Goal: Task Accomplishment & Management: Manage account settings

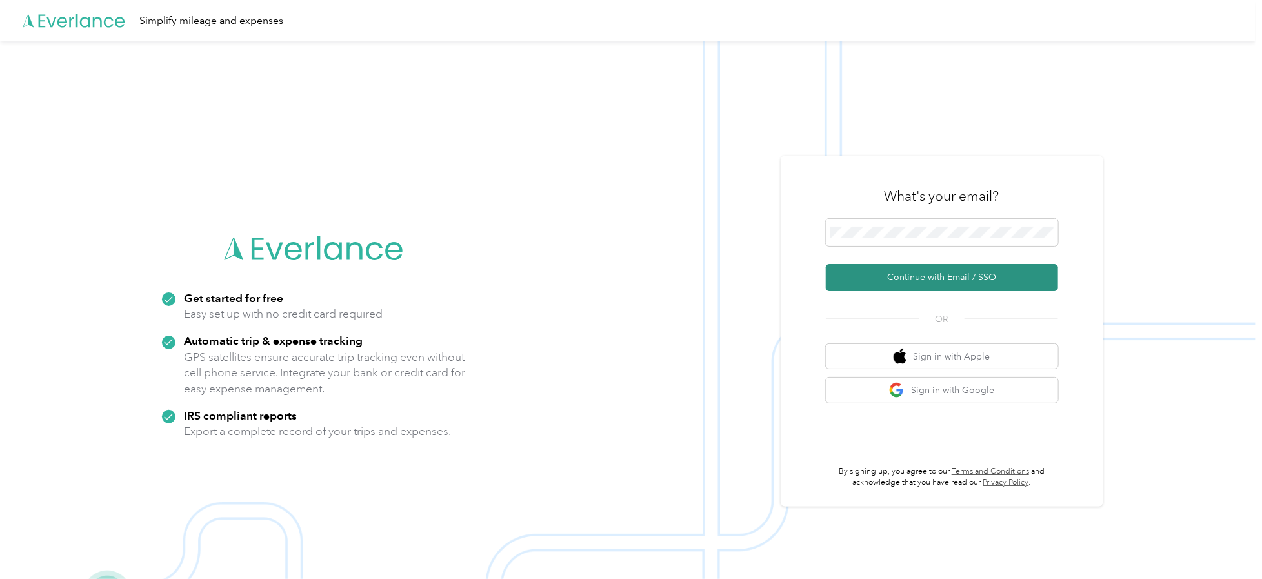
click at [910, 273] on button "Continue with Email / SSO" at bounding box center [942, 277] width 232 height 27
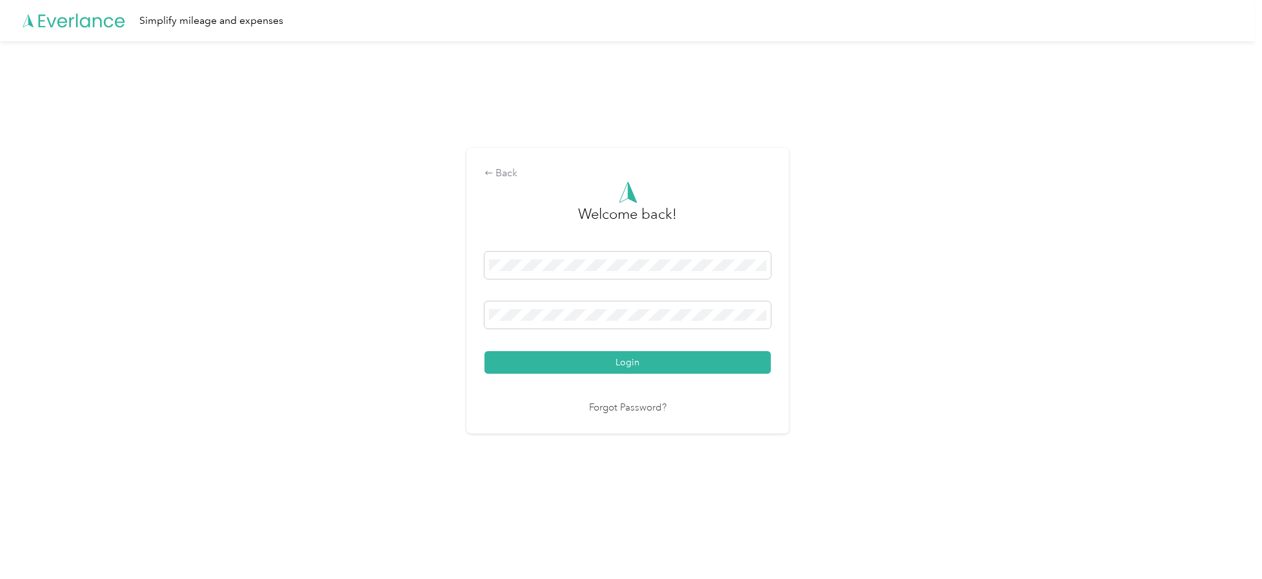
click at [484, 351] on button "Login" at bounding box center [627, 362] width 286 height 23
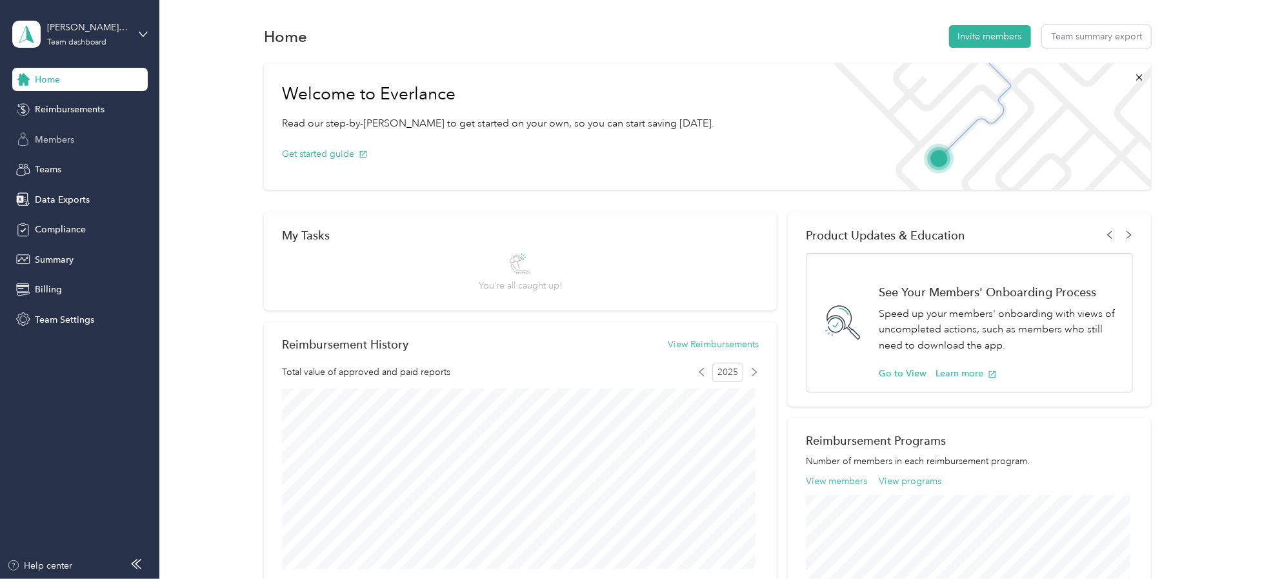
click at [66, 138] on span "Members" at bounding box center [54, 140] width 39 height 14
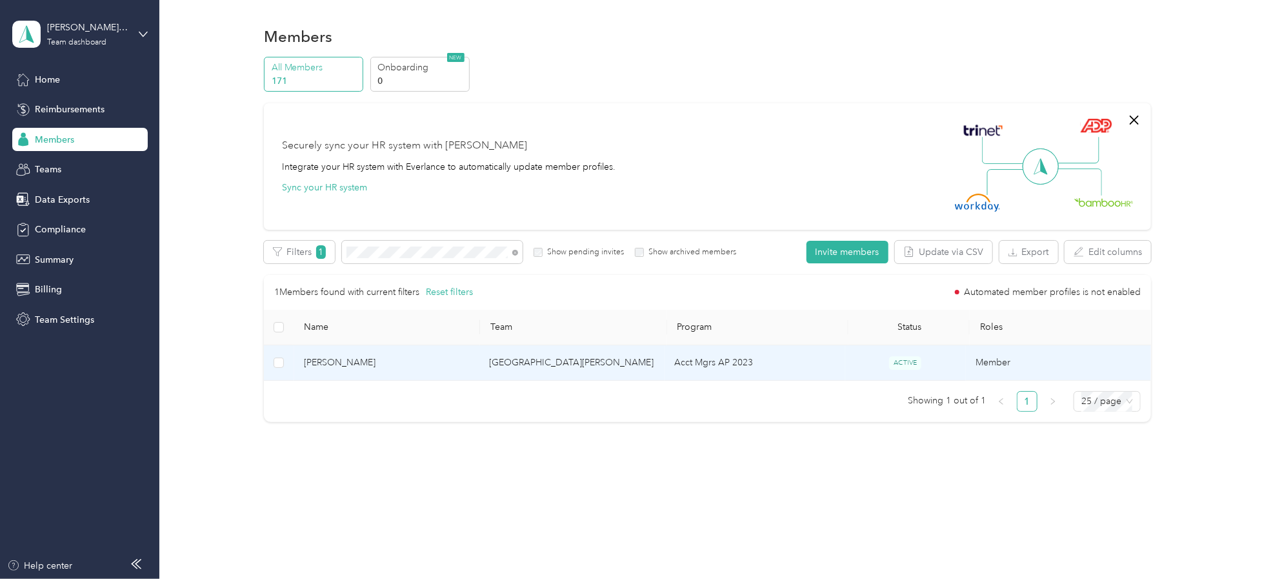
click at [355, 360] on span "[PERSON_NAME]" at bounding box center [386, 362] width 164 height 14
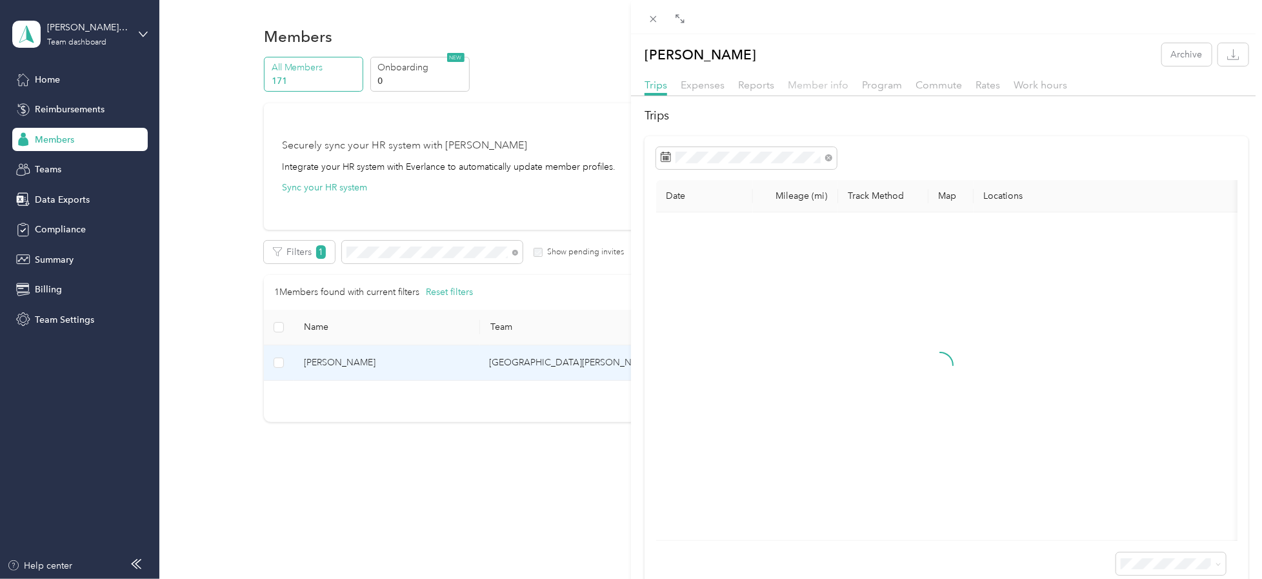
click at [833, 84] on span "Member info" at bounding box center [818, 85] width 61 height 12
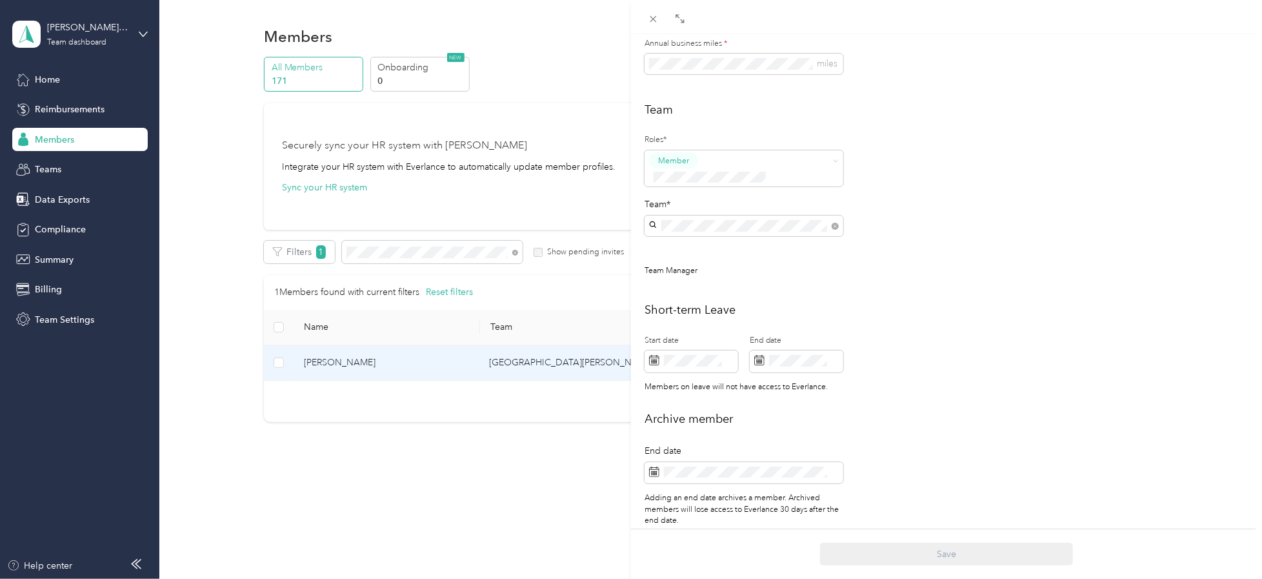
scroll to position [315, 0]
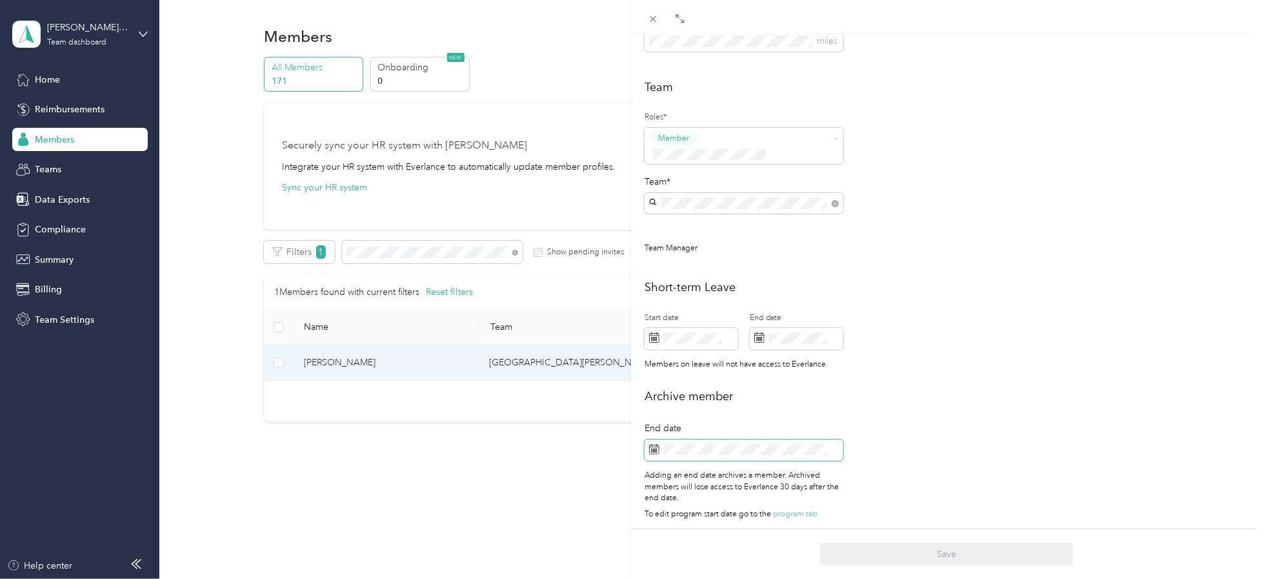
click at [655, 444] on icon at bounding box center [654, 449] width 10 height 10
click at [712, 295] on div "2" at bounding box center [709, 301] width 17 height 16
click at [878, 550] on button "Save" at bounding box center [946, 553] width 253 height 23
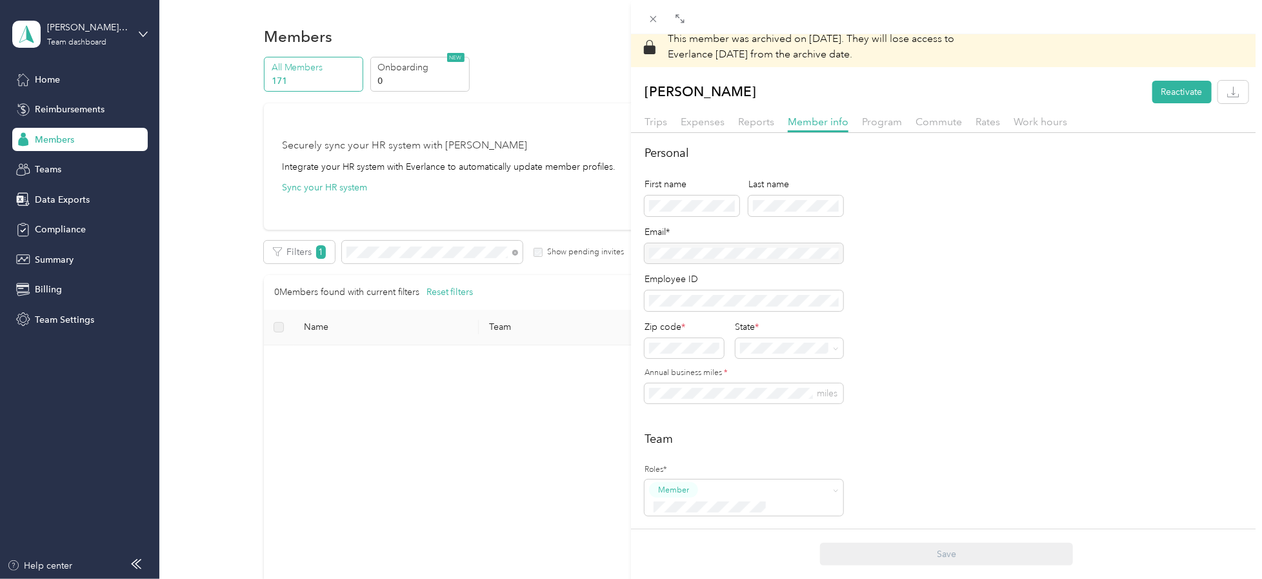
scroll to position [0, 0]
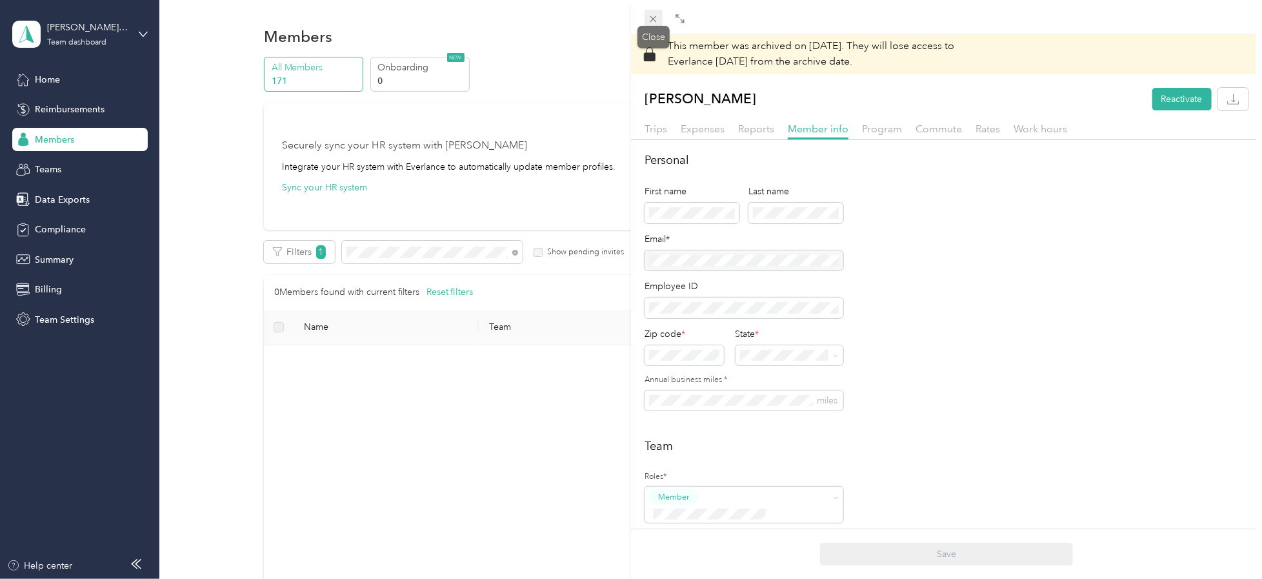
click at [651, 17] on icon at bounding box center [653, 19] width 6 height 6
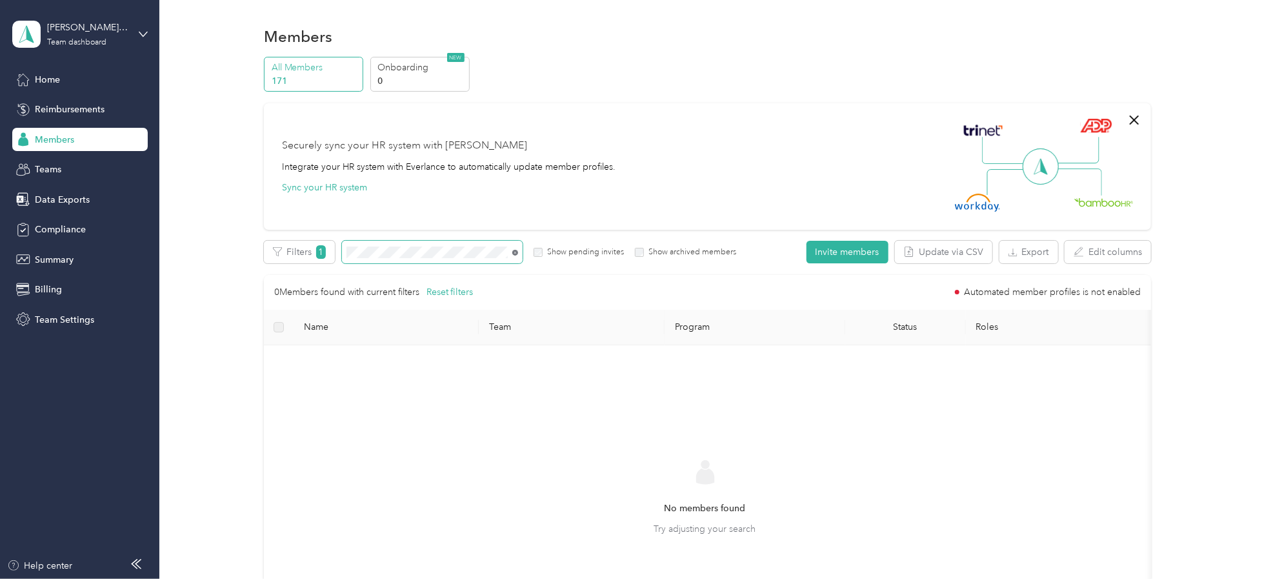
click at [513, 251] on icon at bounding box center [515, 253] width 6 height 6
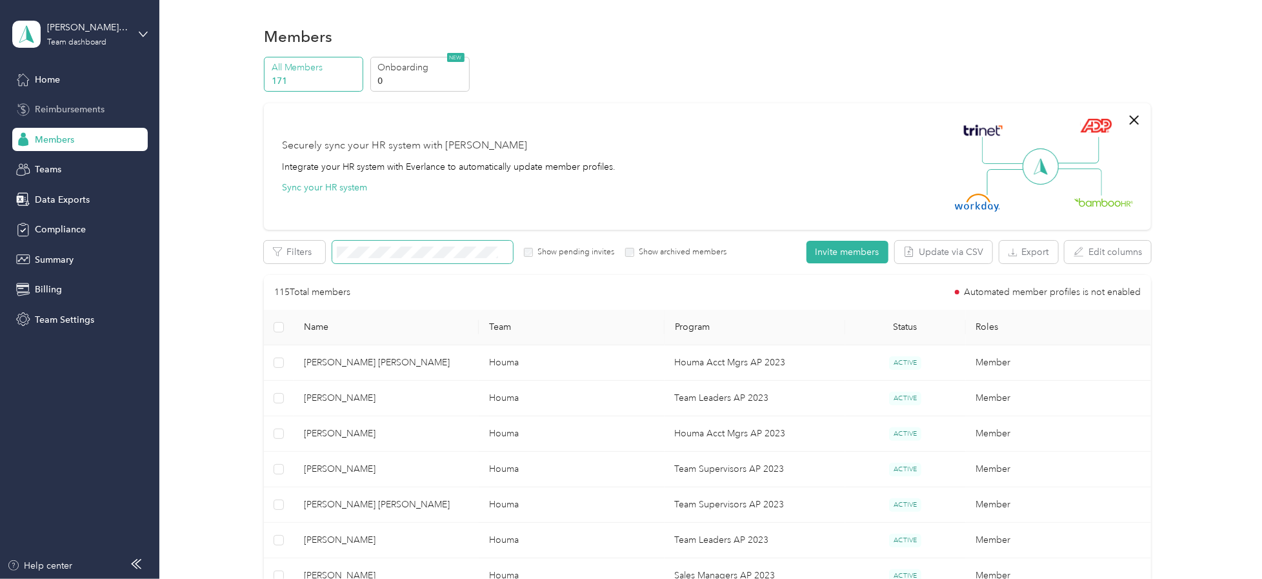
click at [63, 106] on span "Reimbursements" at bounding box center [70, 110] width 70 height 14
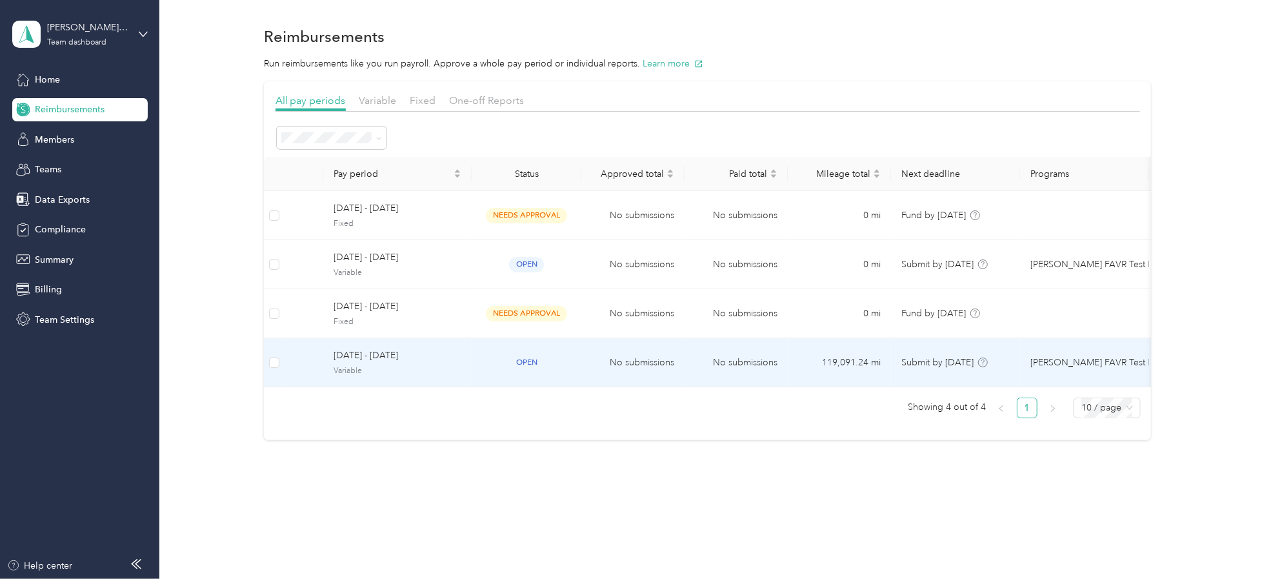
click at [354, 352] on span "[DATE] - [DATE]" at bounding box center [397, 355] width 128 height 14
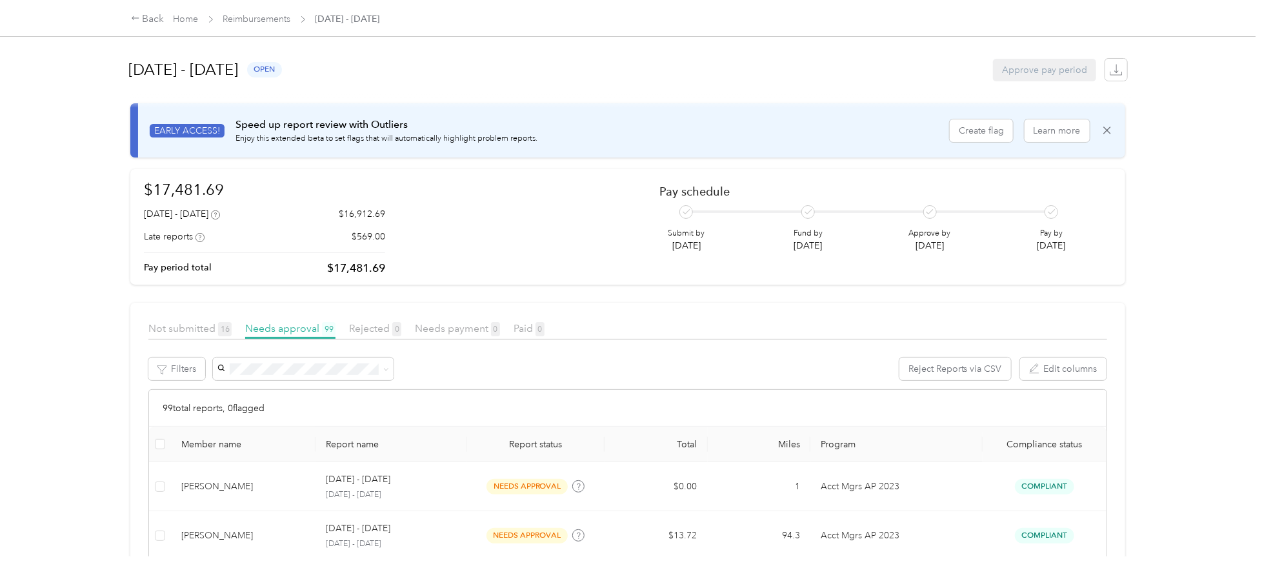
click at [190, 325] on span "Not submitted 16" at bounding box center [189, 328] width 83 height 12
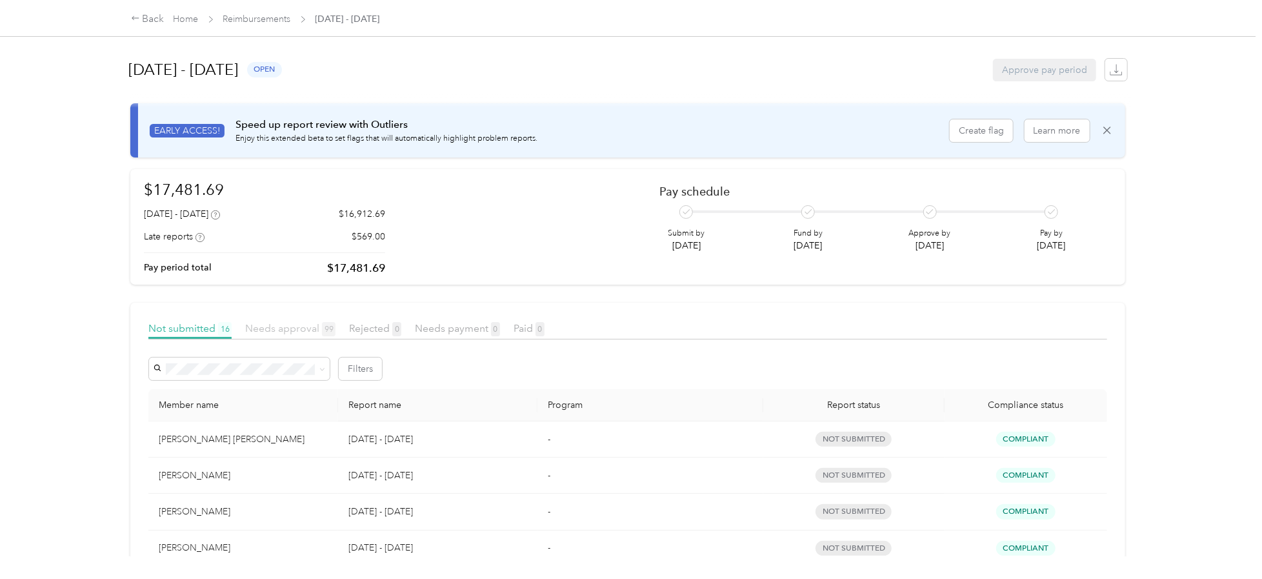
click at [266, 325] on span "Needs approval 99" at bounding box center [290, 328] width 90 height 12
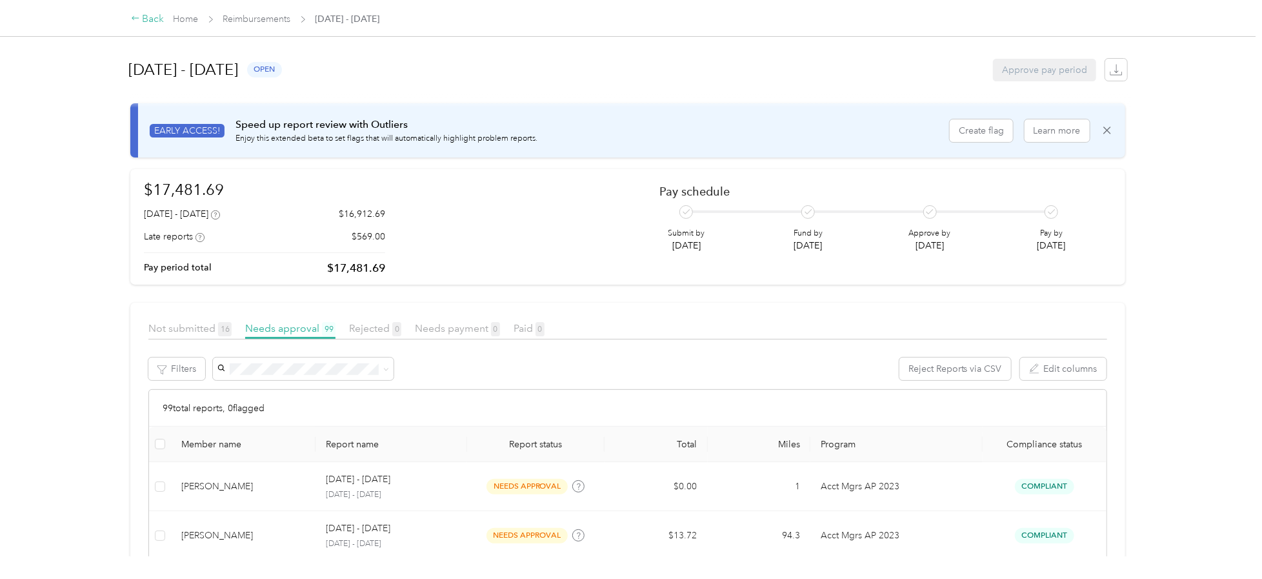
click at [154, 17] on div "Back" at bounding box center [148, 19] width 34 height 15
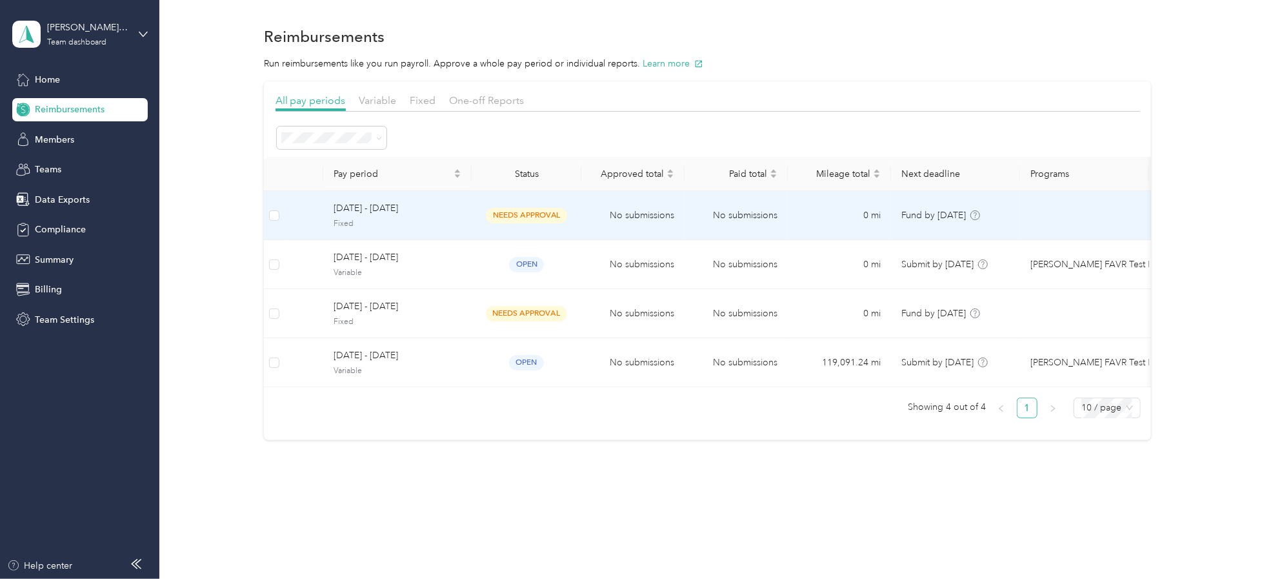
click at [377, 205] on span "[DATE] - [DATE]" at bounding box center [397, 208] width 128 height 14
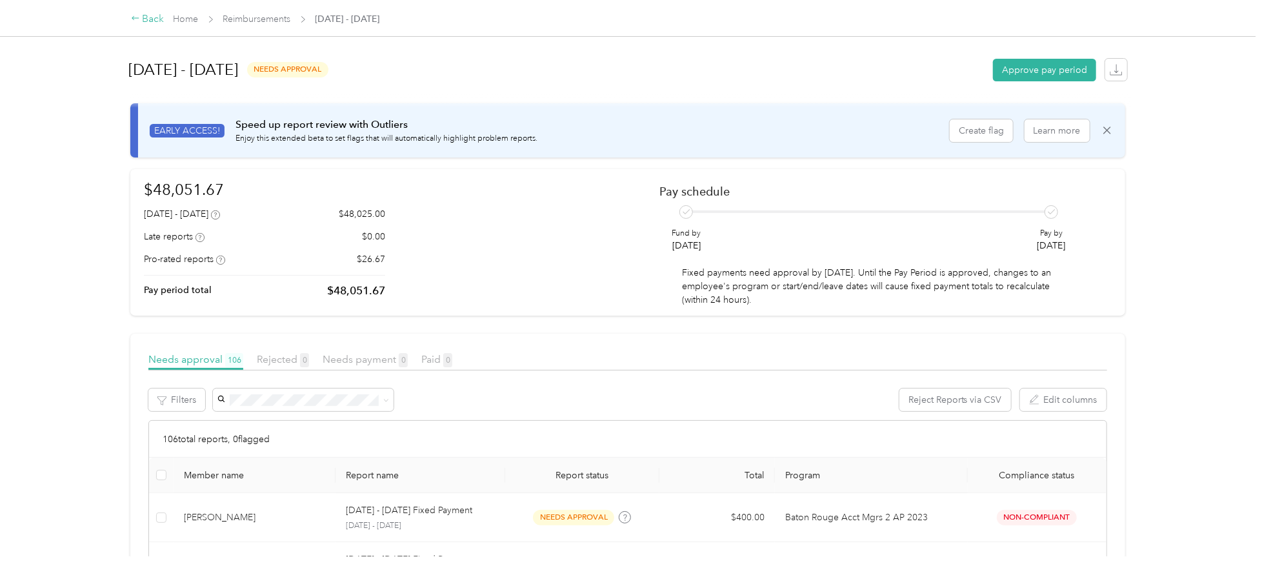
click at [148, 18] on div "Back" at bounding box center [148, 19] width 34 height 15
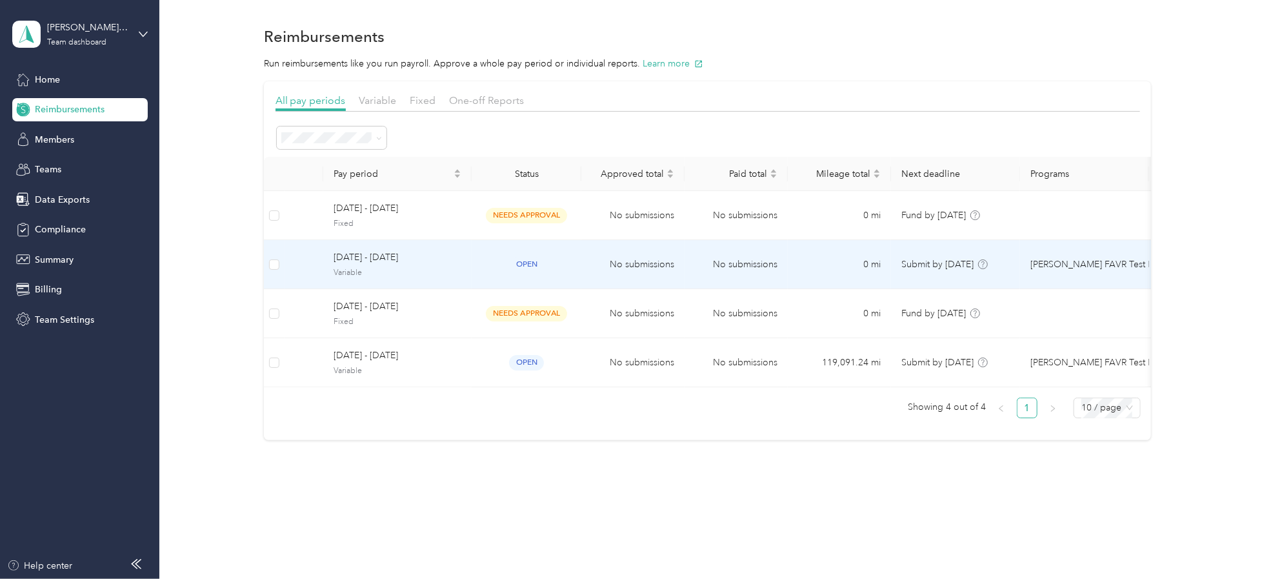
click at [366, 259] on span "[DATE] - [DATE]" at bounding box center [397, 257] width 128 height 14
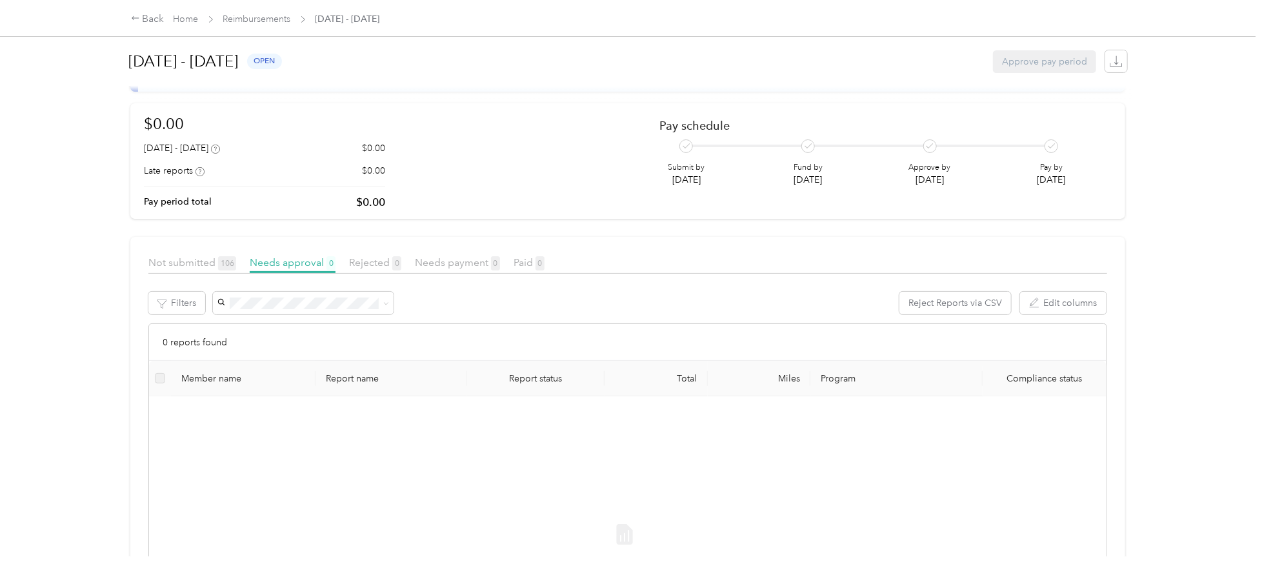
scroll to position [86, 0]
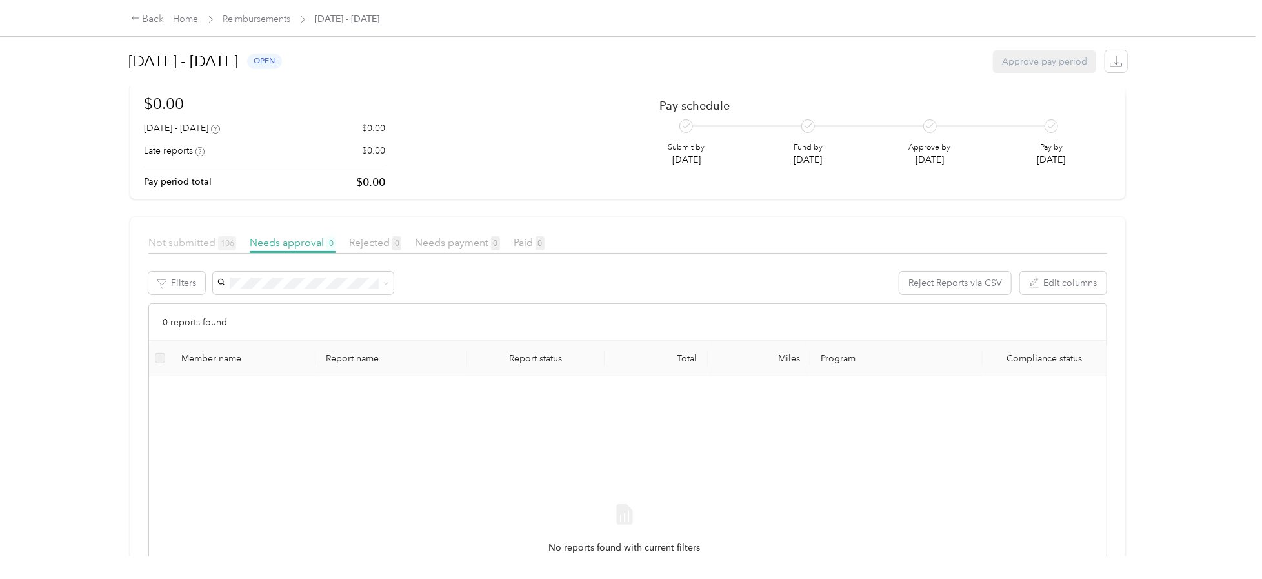
click at [193, 241] on span "Not submitted 106" at bounding box center [192, 242] width 88 height 12
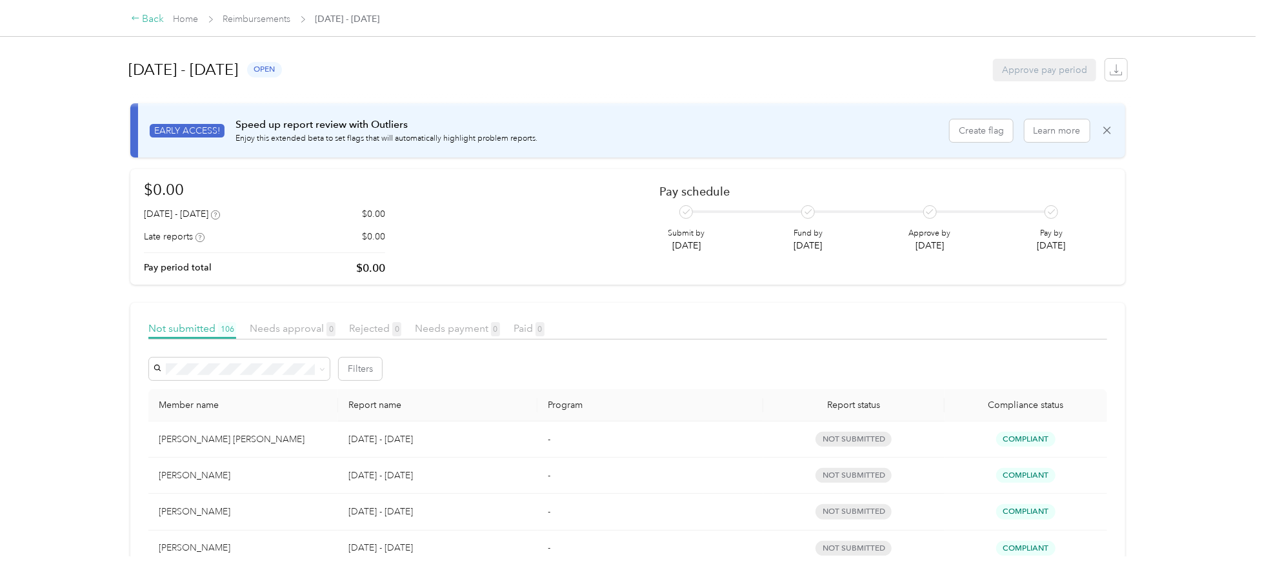
click at [158, 17] on div "Back" at bounding box center [148, 19] width 34 height 15
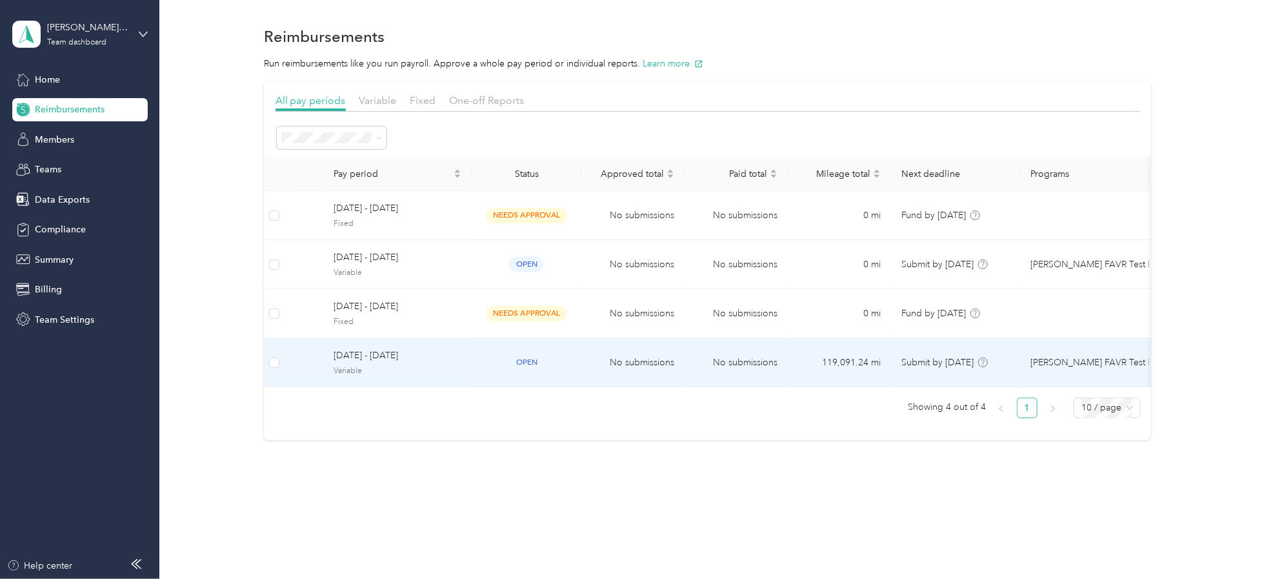
click at [338, 355] on span "[DATE] - [DATE]" at bounding box center [397, 355] width 128 height 14
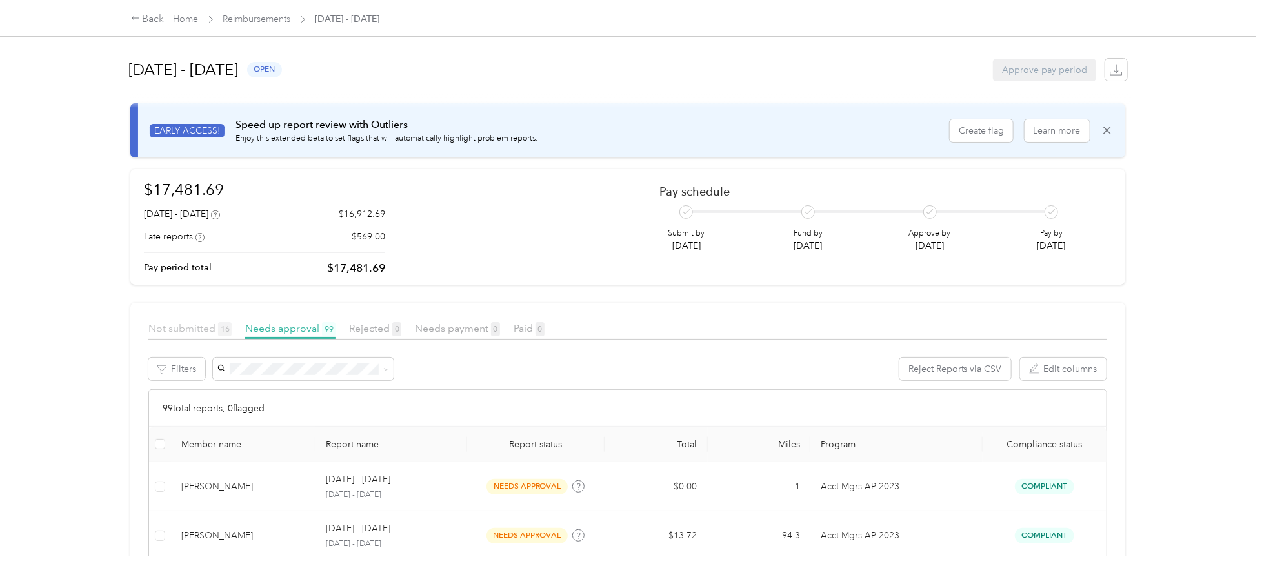
click at [186, 326] on span "Not submitted 16" at bounding box center [189, 328] width 83 height 12
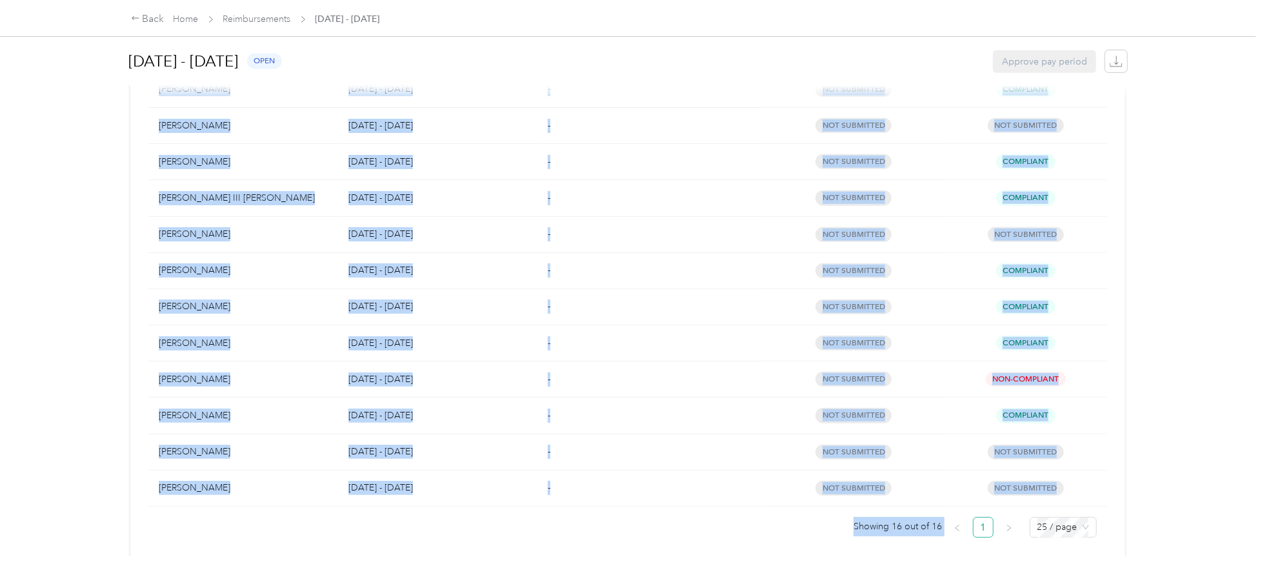
scroll to position [511, 0]
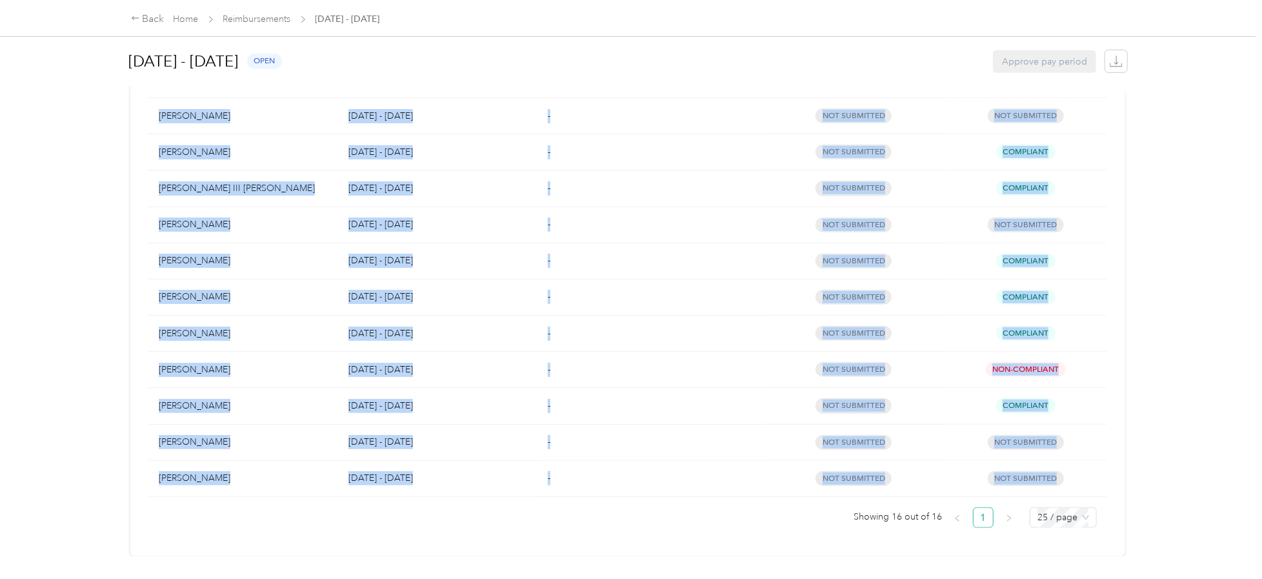
drag, startPoint x: 156, startPoint y: 262, endPoint x: 1058, endPoint y: 472, distance: 926.5
click at [1058, 472] on tbody "[PERSON_NAME] [PERSON_NAME] [DATE] - [DATE] - not submitted Compliant [PERSON_N…" at bounding box center [627, 207] width 958 height 580
copy tbody "[PERSON_NAME] [PERSON_NAME] [DATE] - [DATE] - not submitted Compliant [PERSON_N…"
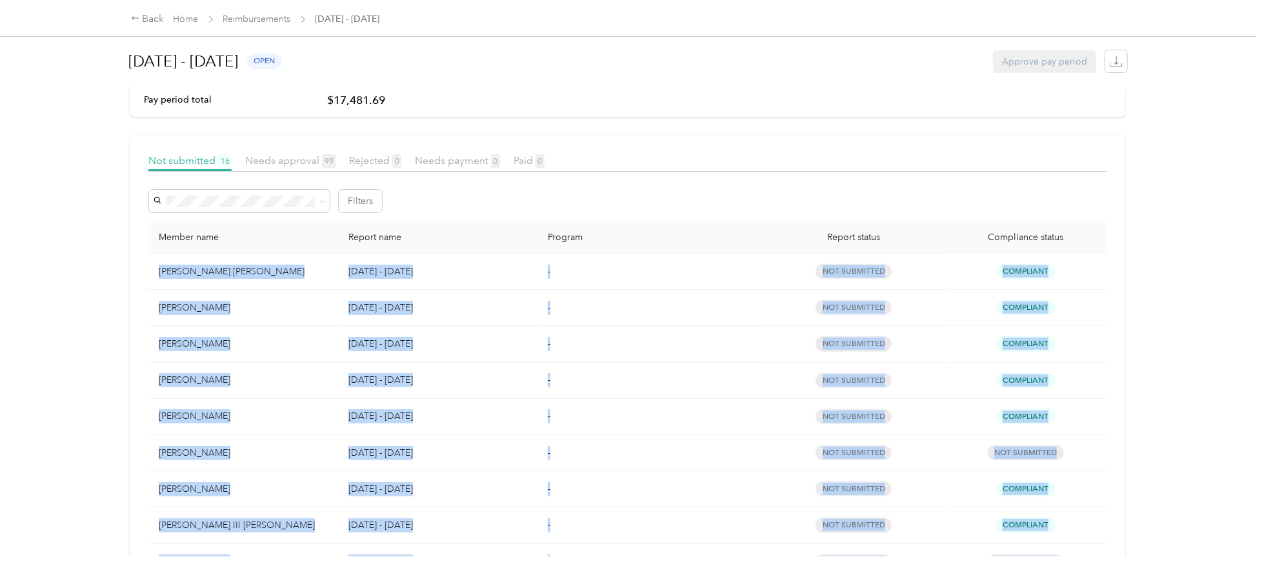
scroll to position [0, 0]
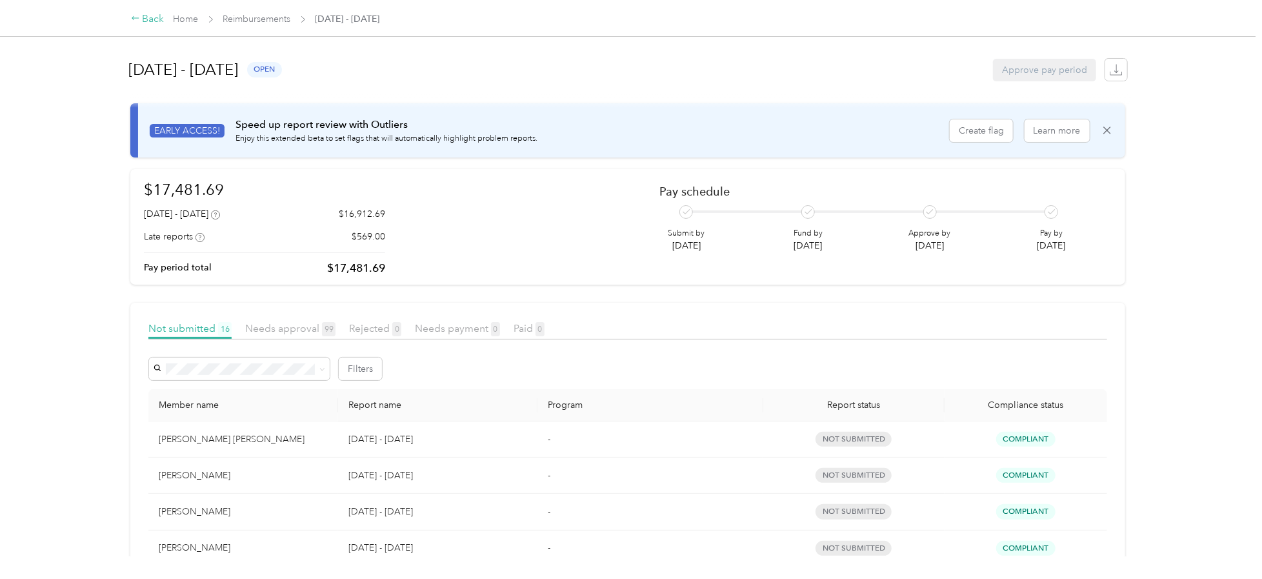
click at [151, 19] on div "Back" at bounding box center [148, 19] width 34 height 15
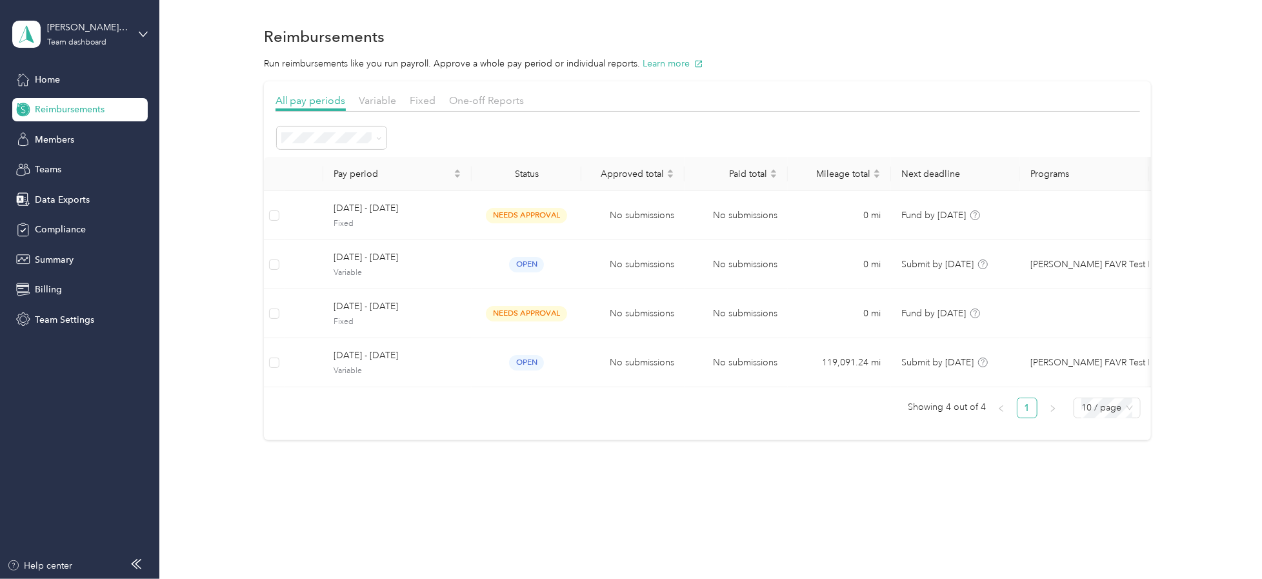
click at [70, 103] on span "Reimbursements" at bounding box center [70, 110] width 70 height 14
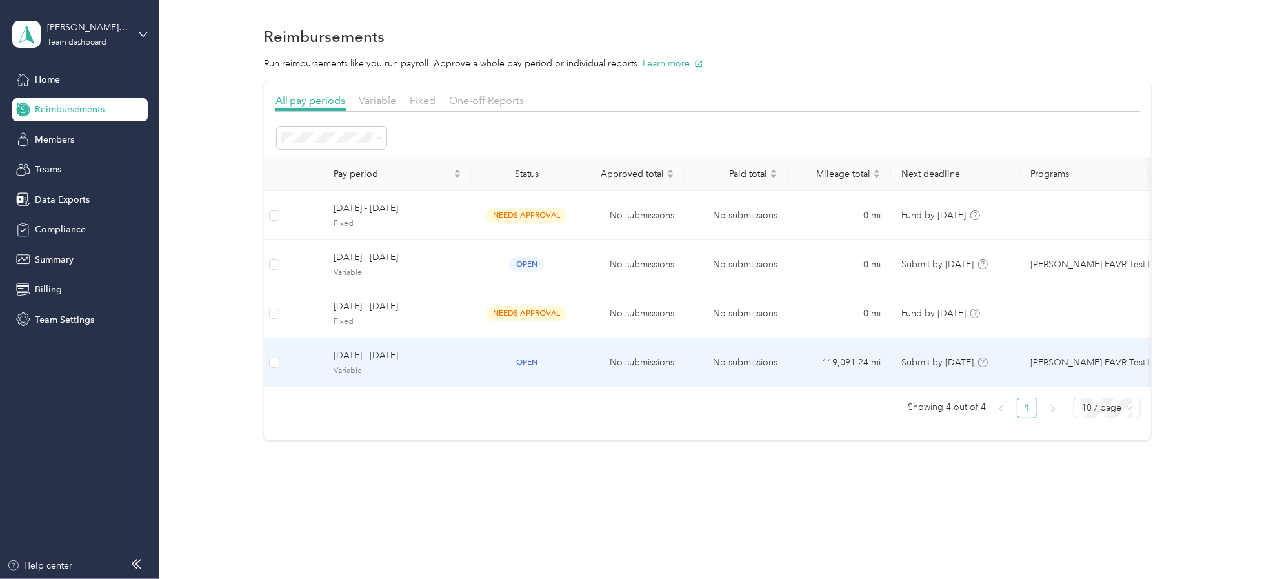
click at [366, 362] on div "[DATE] - [DATE] Variable" at bounding box center [397, 362] width 128 height 28
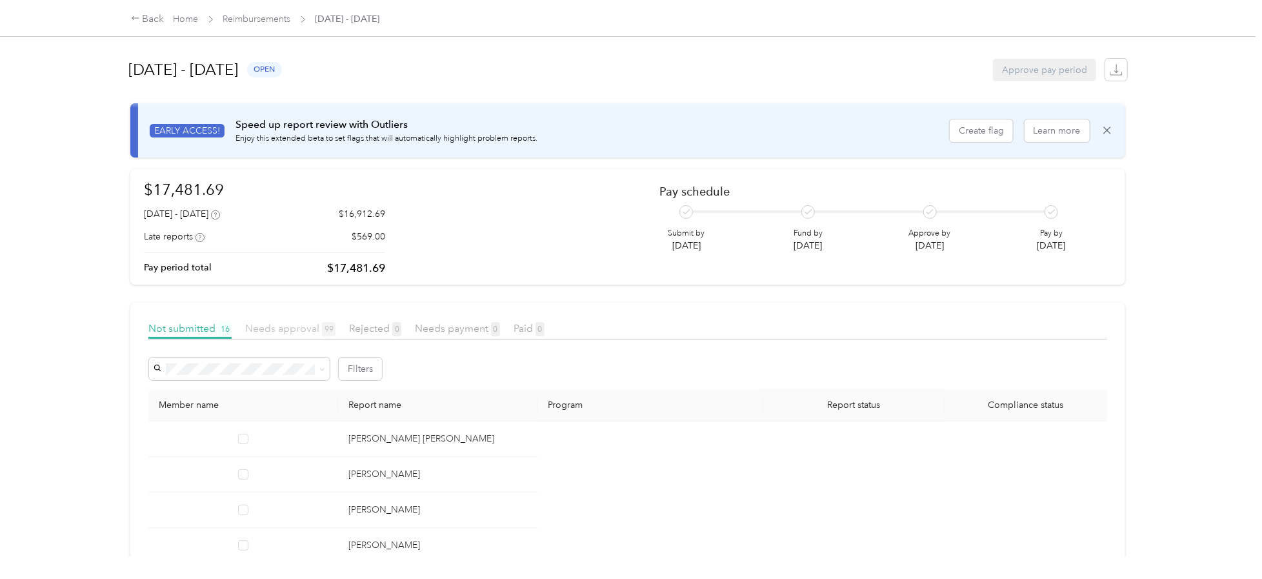
click at [302, 326] on span "Needs approval 99" at bounding box center [290, 328] width 90 height 12
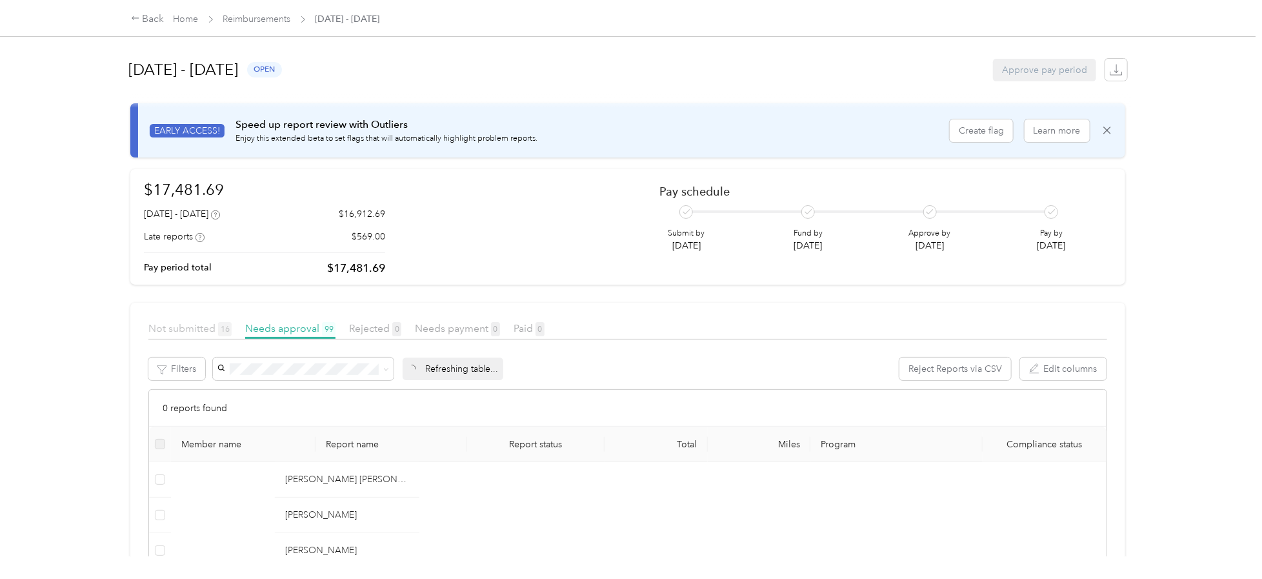
click at [175, 324] on span "Not submitted 16" at bounding box center [189, 328] width 83 height 12
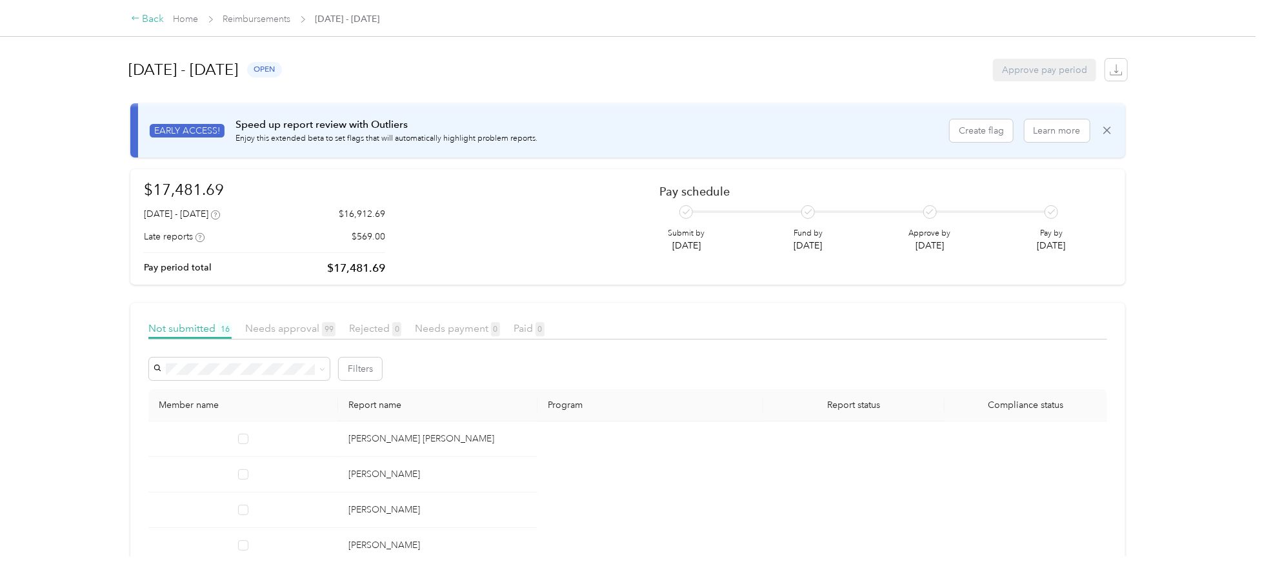
click at [154, 18] on div "Back" at bounding box center [148, 19] width 34 height 15
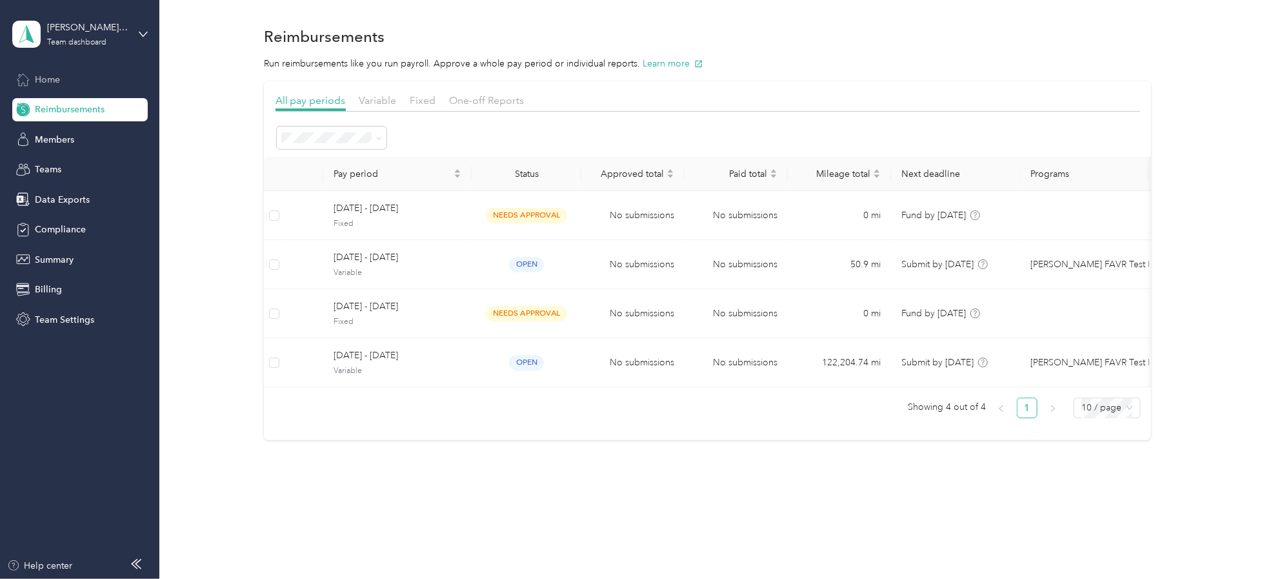
click at [57, 74] on span "Home" at bounding box center [47, 80] width 25 height 14
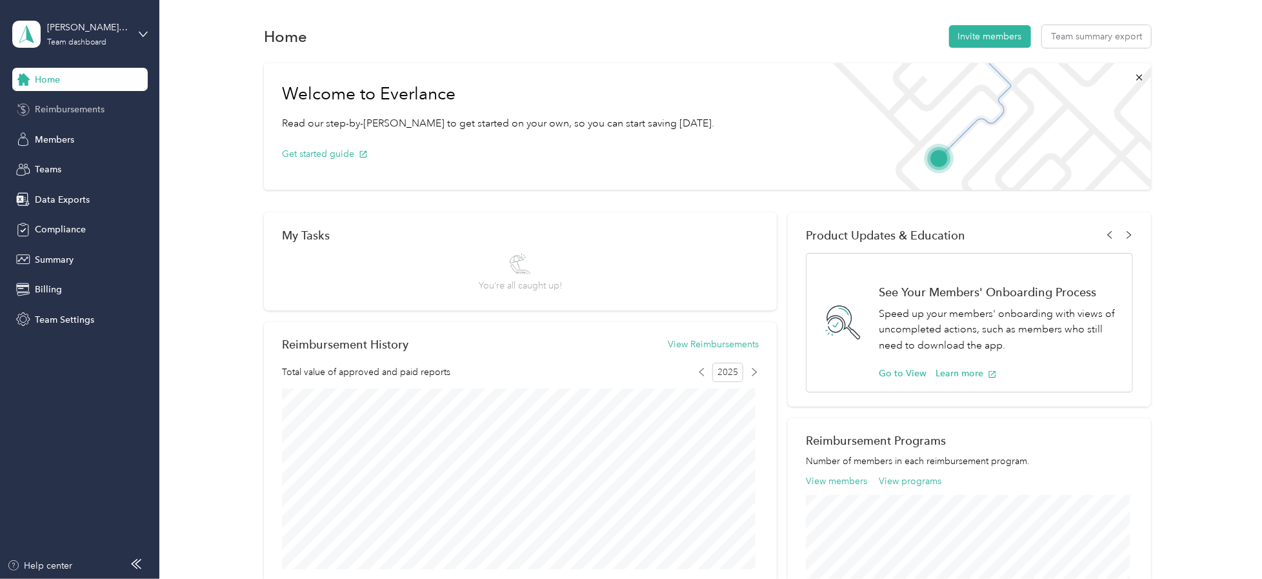
click at [75, 109] on span "Reimbursements" at bounding box center [70, 110] width 70 height 14
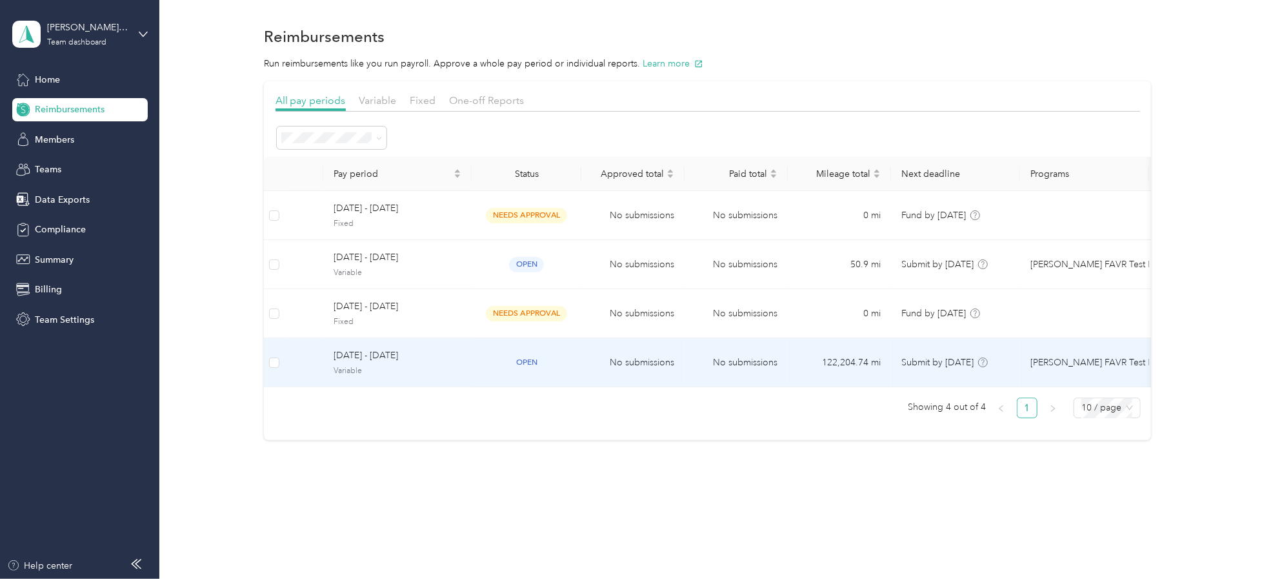
click at [372, 361] on span "[DATE] - [DATE]" at bounding box center [397, 355] width 128 height 14
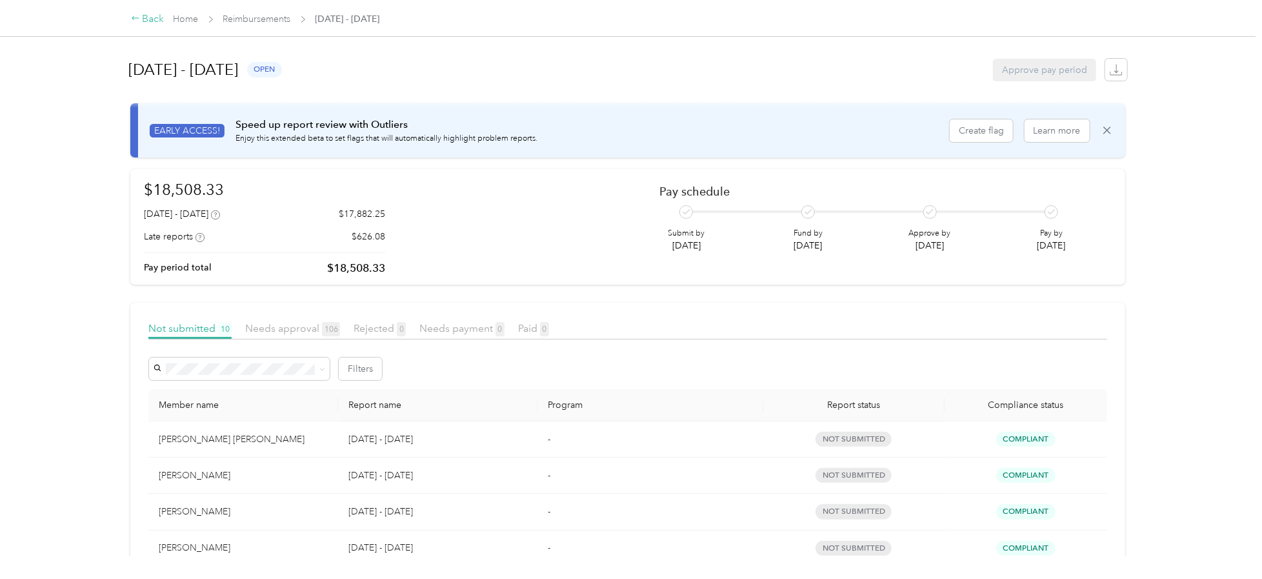
click at [158, 18] on div "Back" at bounding box center [148, 19] width 34 height 15
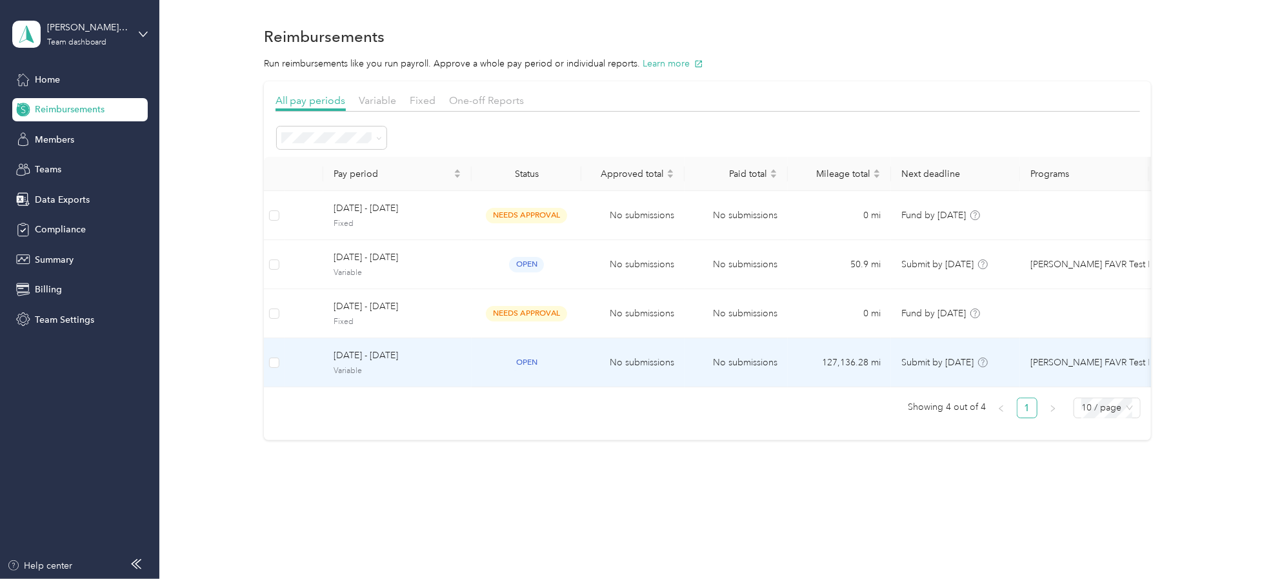
click at [379, 360] on span "[DATE] - [DATE]" at bounding box center [397, 355] width 128 height 14
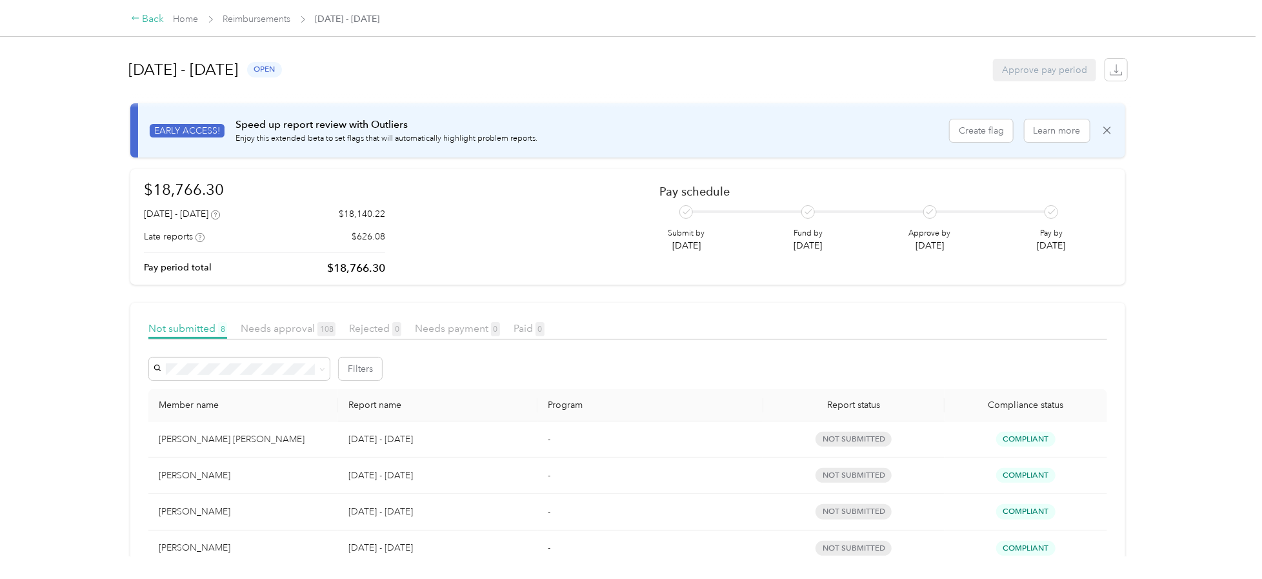
click at [143, 18] on div "Back" at bounding box center [148, 19] width 34 height 15
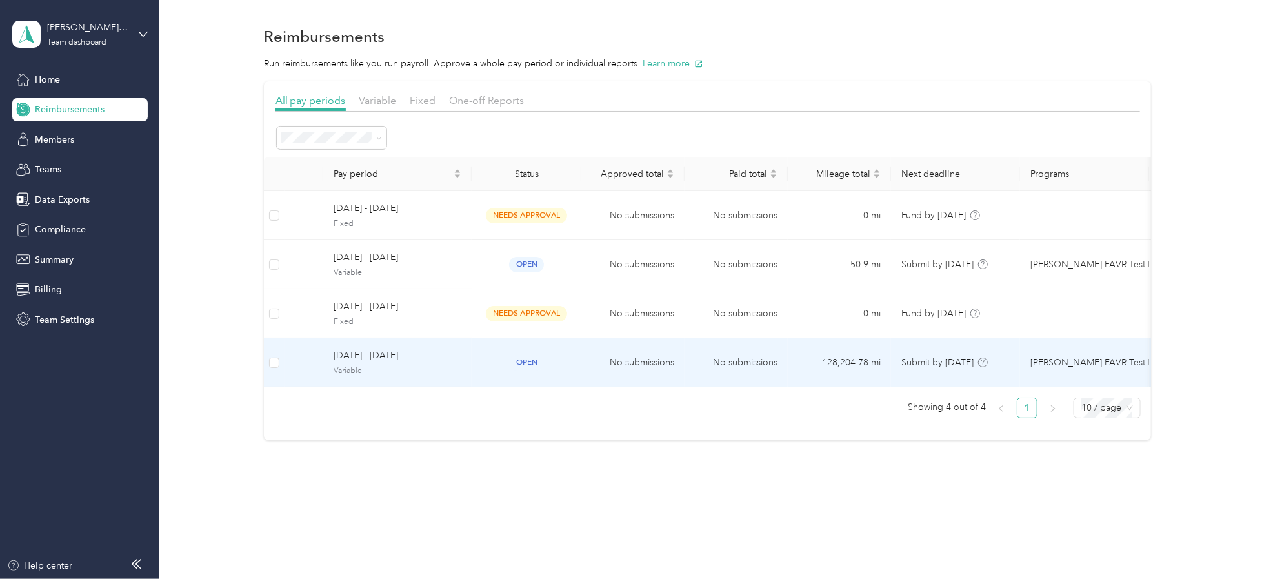
click at [355, 348] on span "[DATE] - [DATE]" at bounding box center [397, 355] width 128 height 14
